Goal: Check status: Check status

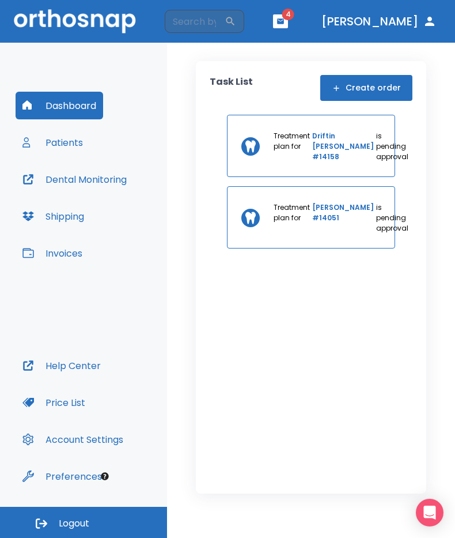
click at [70, 141] on button "Patients" at bounding box center [53, 142] width 74 height 28
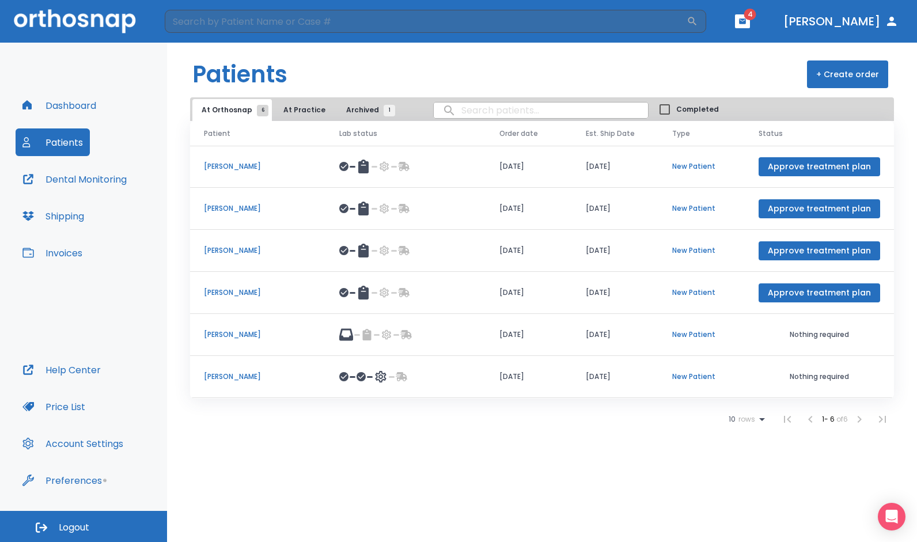
click at [239, 372] on p "[PERSON_NAME]" at bounding box center [258, 377] width 108 height 10
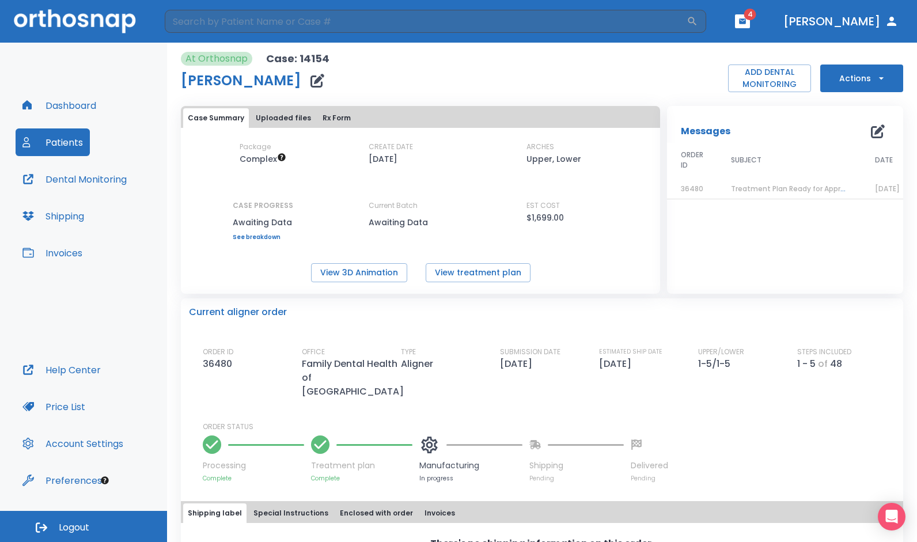
click at [455, 296] on div "At Orthosnap Case: 14154 [PERSON_NAME] ADD DENTAL MONITORING Actions Case Summa…" at bounding box center [542, 316] width 722 height 547
click at [455, 294] on div "At Orthosnap Case: 14154 [PERSON_NAME] ADD DENTAL MONITORING Actions Case Summa…" at bounding box center [542, 316] width 722 height 547
click at [455, 71] on div "At Orthosnap Case: 14154 [PERSON_NAME] ADD DENTAL MONITORING Actions" at bounding box center [542, 72] width 722 height 40
click at [455, 74] on div "At Orthosnap Case: 14154 [PERSON_NAME] ADD DENTAL MONITORING Actions" at bounding box center [542, 72] width 722 height 40
